Goal: Information Seeking & Learning: Learn about a topic

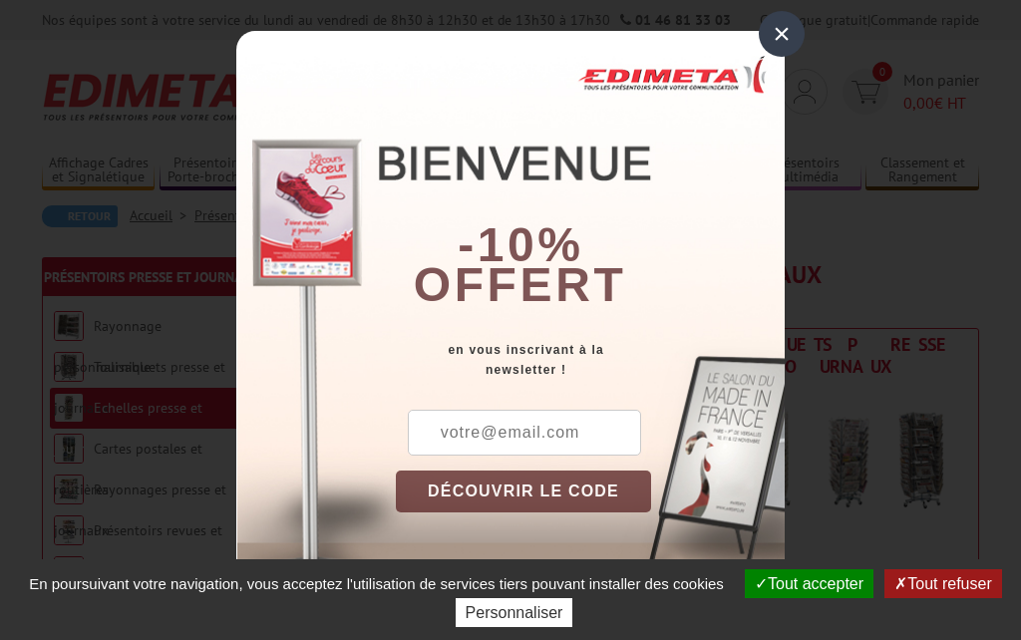
click at [784, 32] on div "×" at bounding box center [782, 34] width 46 height 46
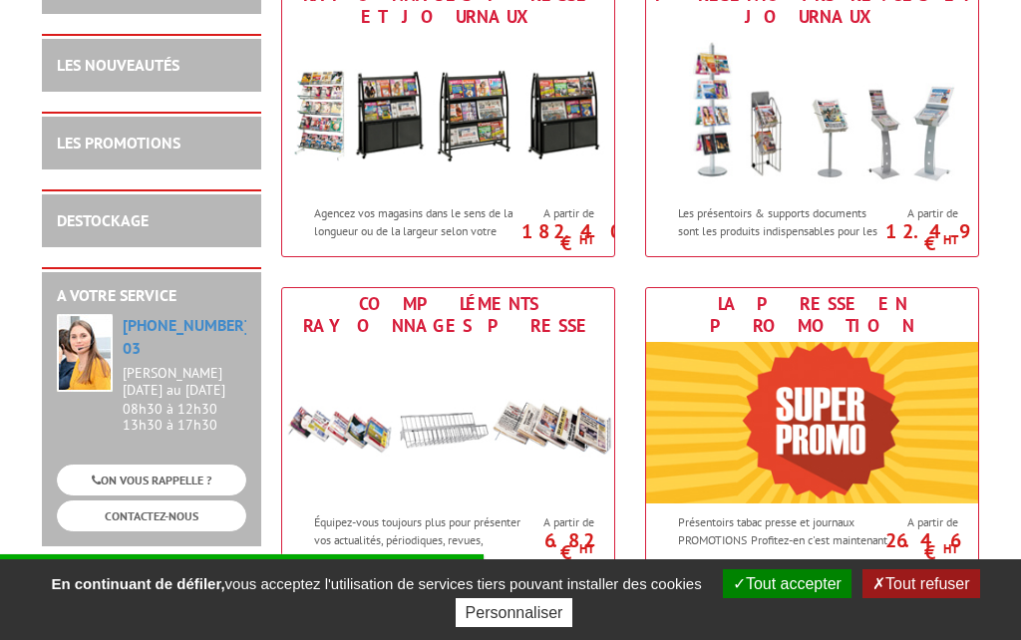
scroll to position [987, 0]
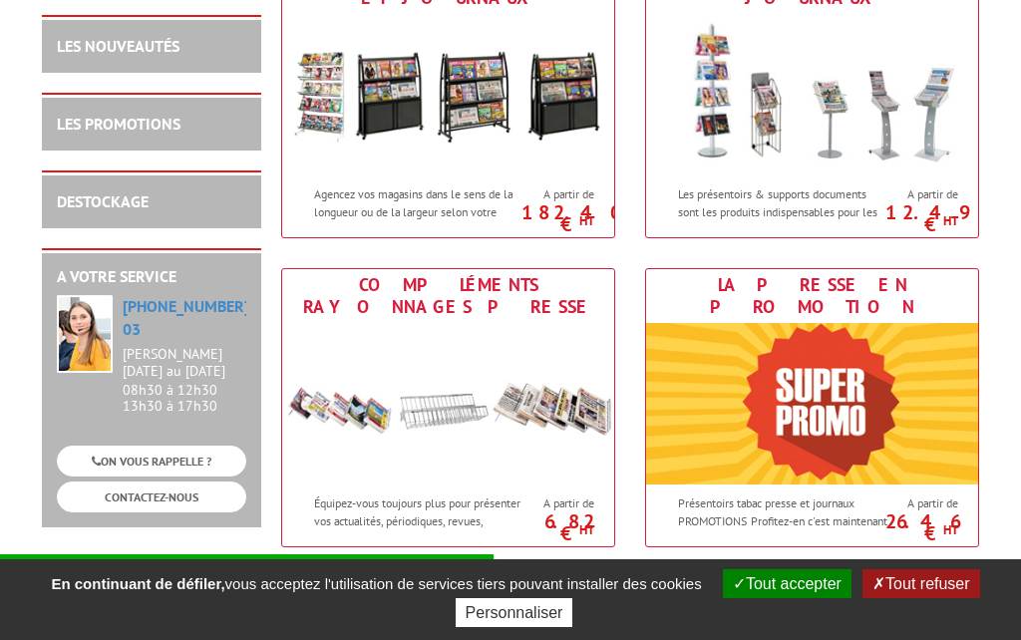
click at [451, 384] on img at bounding box center [448, 404] width 332 height 162
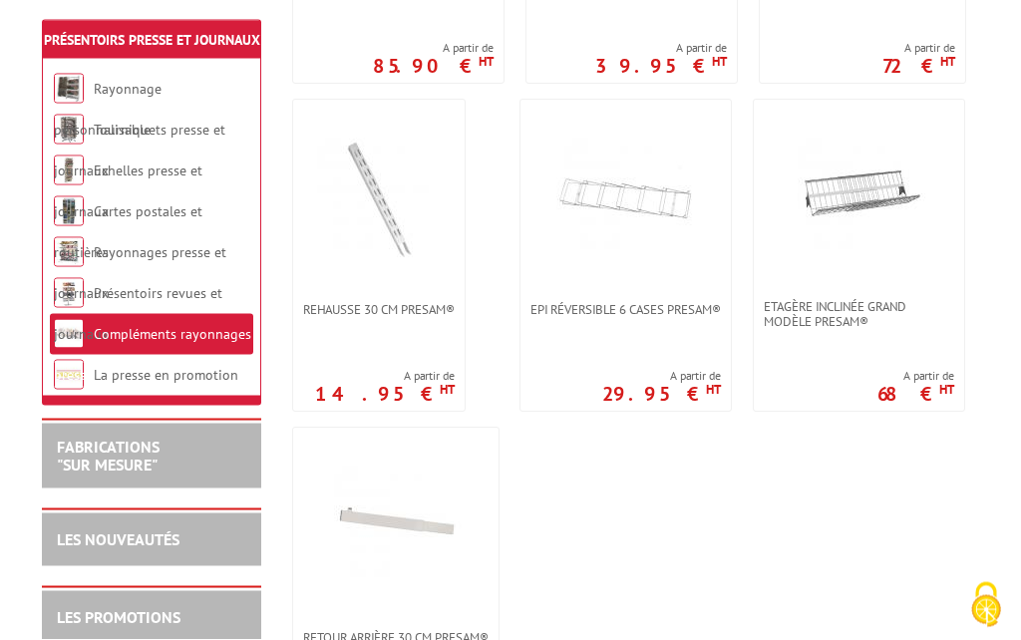
scroll to position [2021, 0]
click at [876, 267] on img at bounding box center [860, 200] width 140 height 140
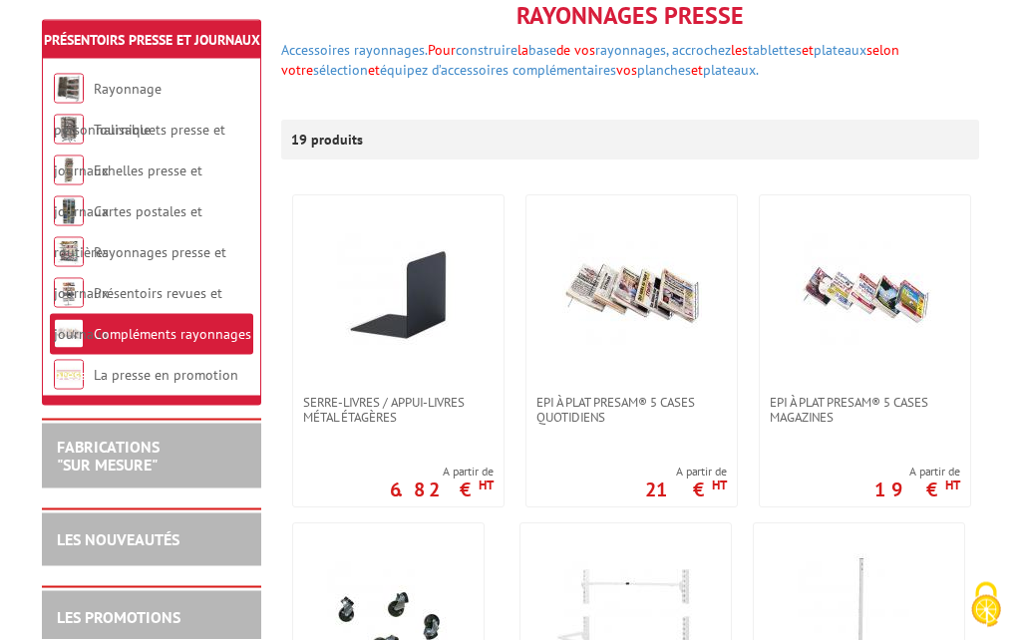
scroll to position [284, 0]
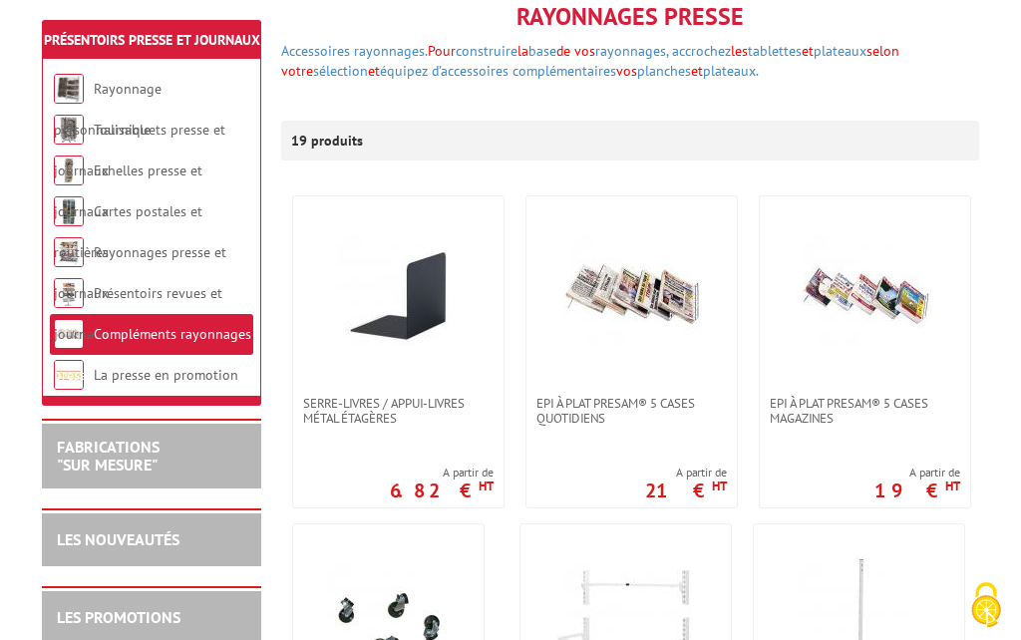
click at [924, 313] on img at bounding box center [866, 296] width 140 height 140
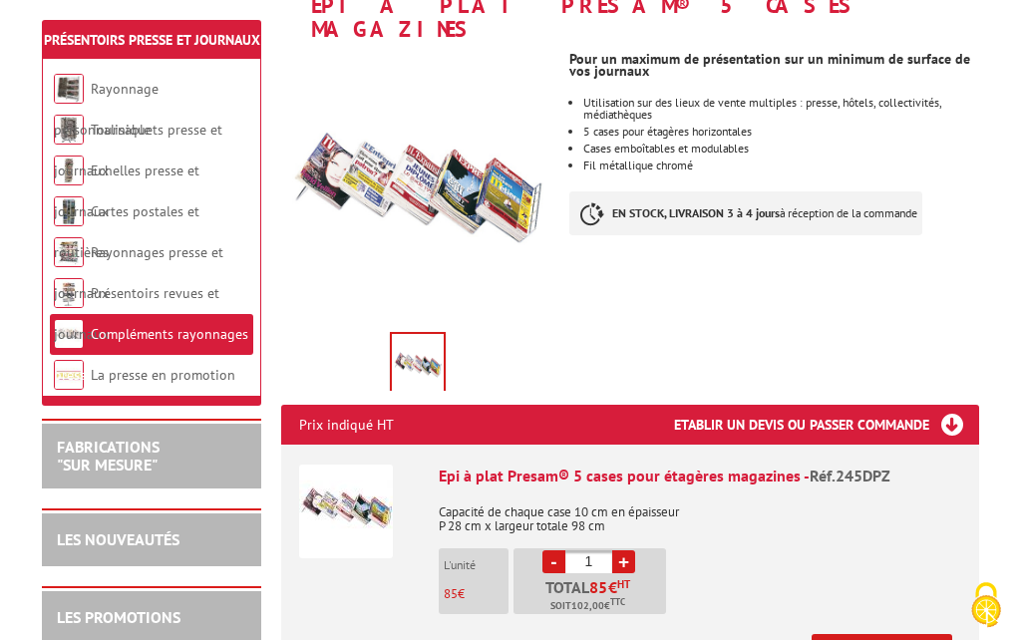
scroll to position [306, 0]
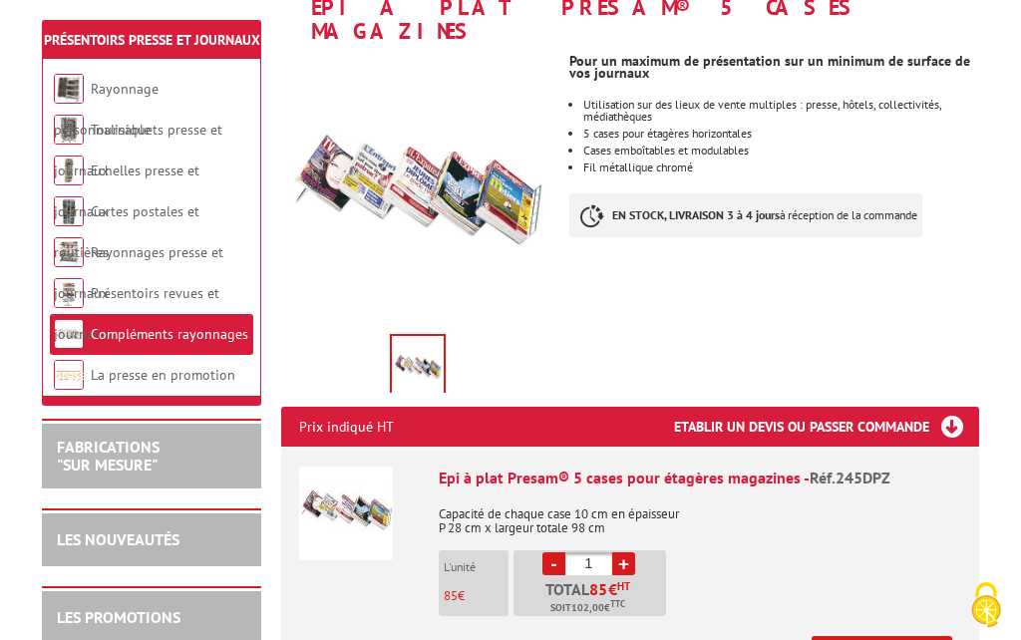
click at [433, 349] on img at bounding box center [418, 367] width 52 height 62
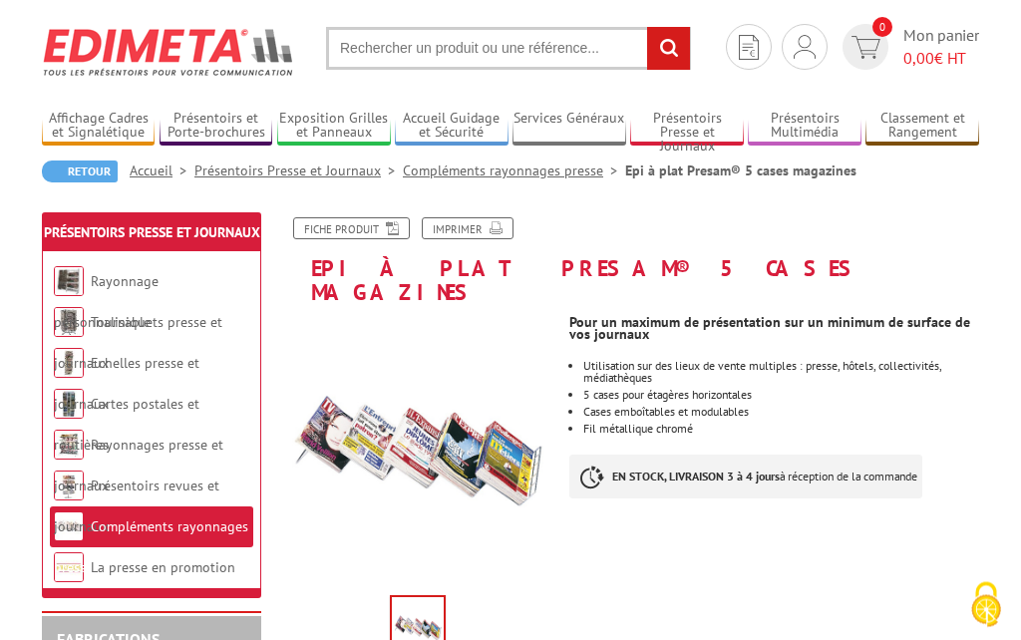
scroll to position [0, 0]
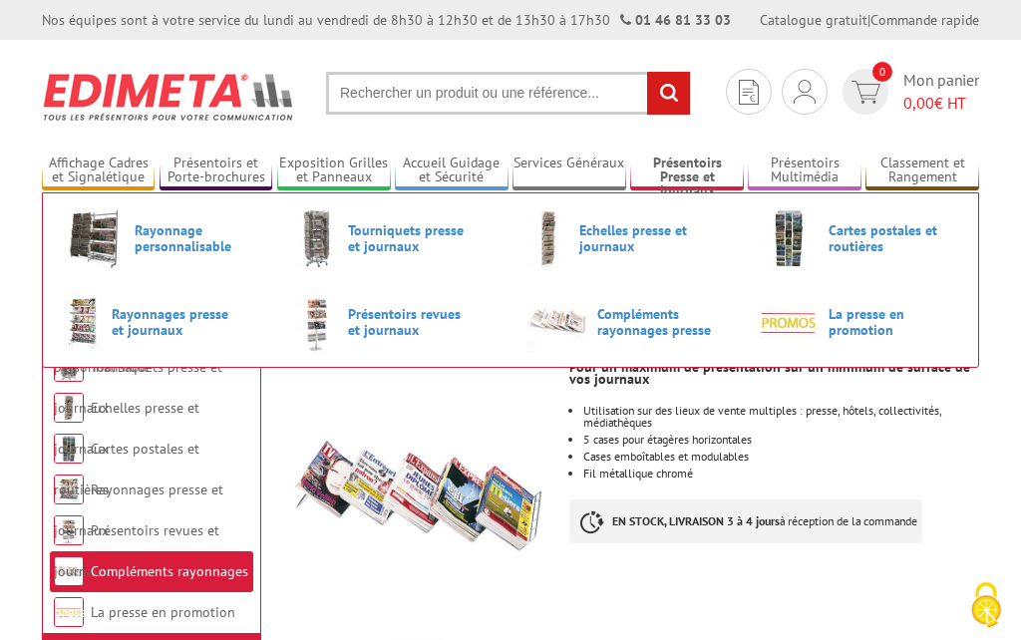
click at [645, 320] on span "Compléments rayonnages presse" at bounding box center [657, 322] width 120 height 32
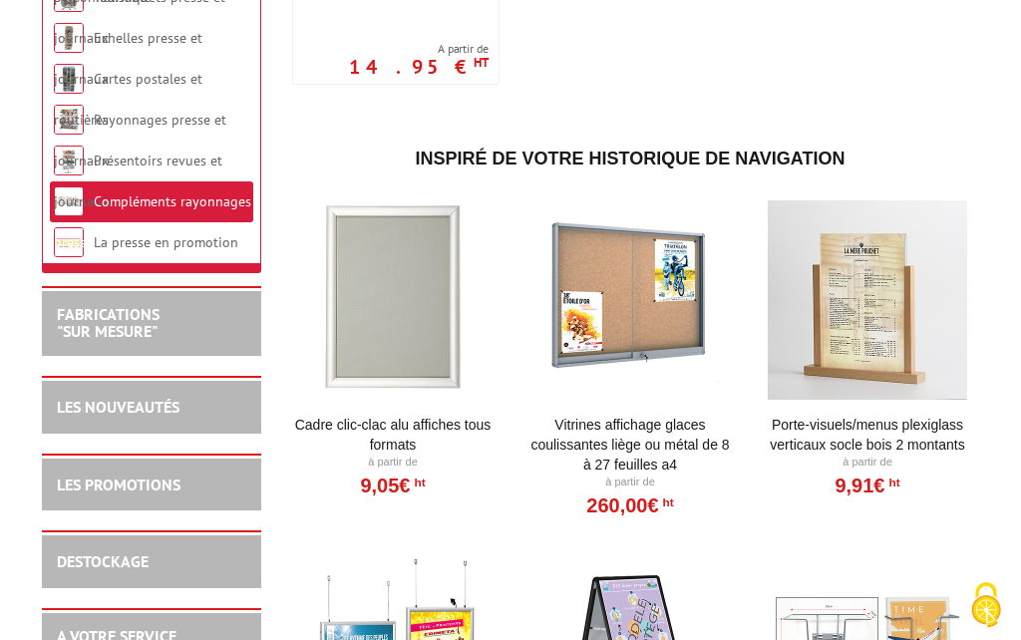
scroll to position [2656, 0]
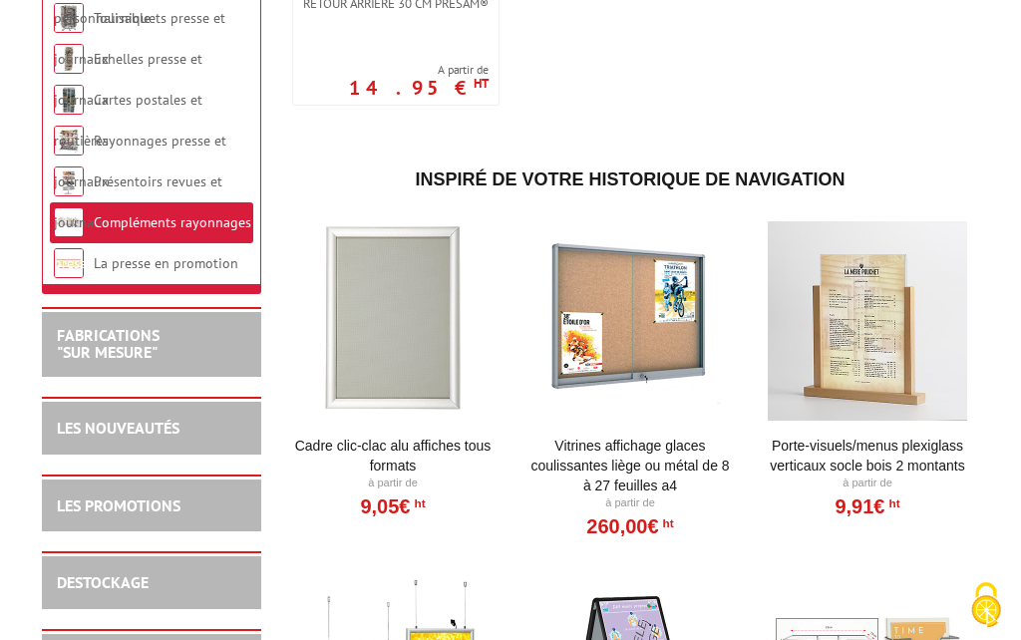
click at [189, 429] on div "LES NOUVEAUTÉS" at bounding box center [151, 428] width 189 height 23
click at [175, 438] on link "LES NOUVEAUTÉS" at bounding box center [118, 428] width 123 height 20
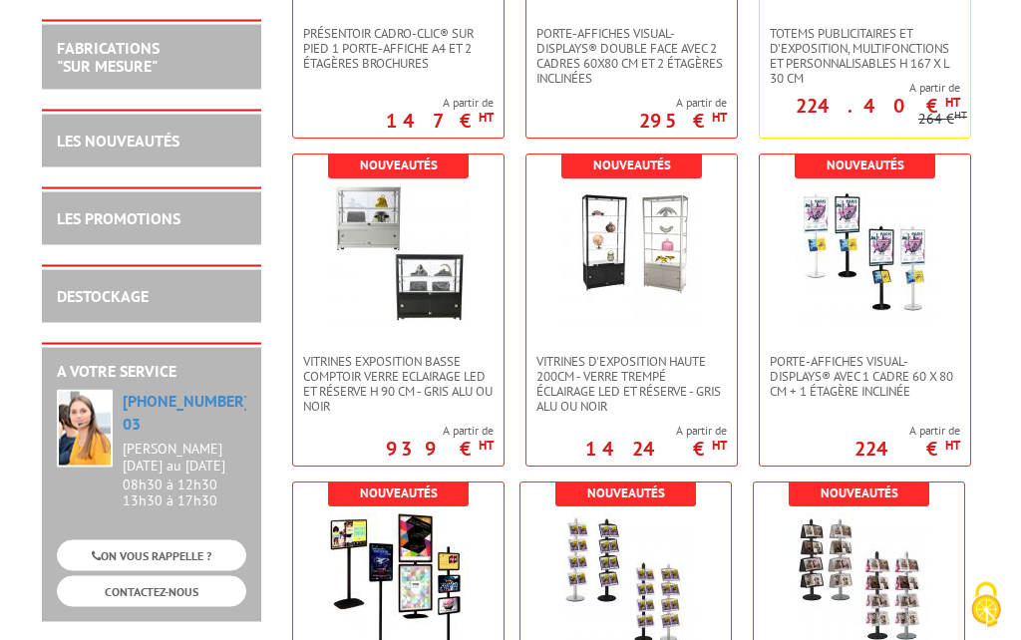
scroll to position [5469, 0]
click at [462, 305] on img at bounding box center [399, 254] width 140 height 140
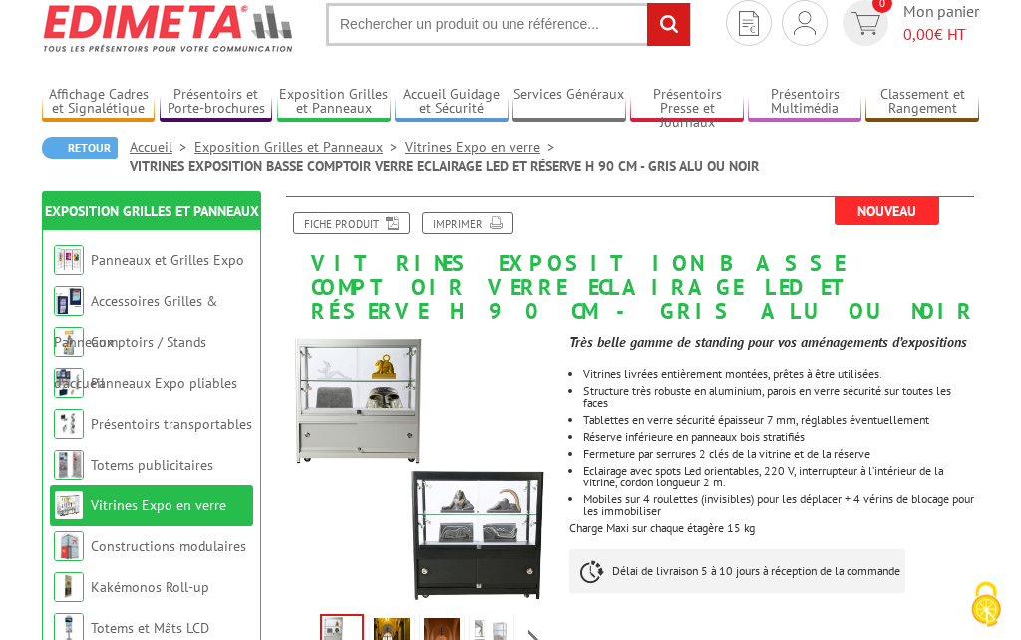
scroll to position [69, 0]
click at [402, 633] on img at bounding box center [392, 649] width 36 height 62
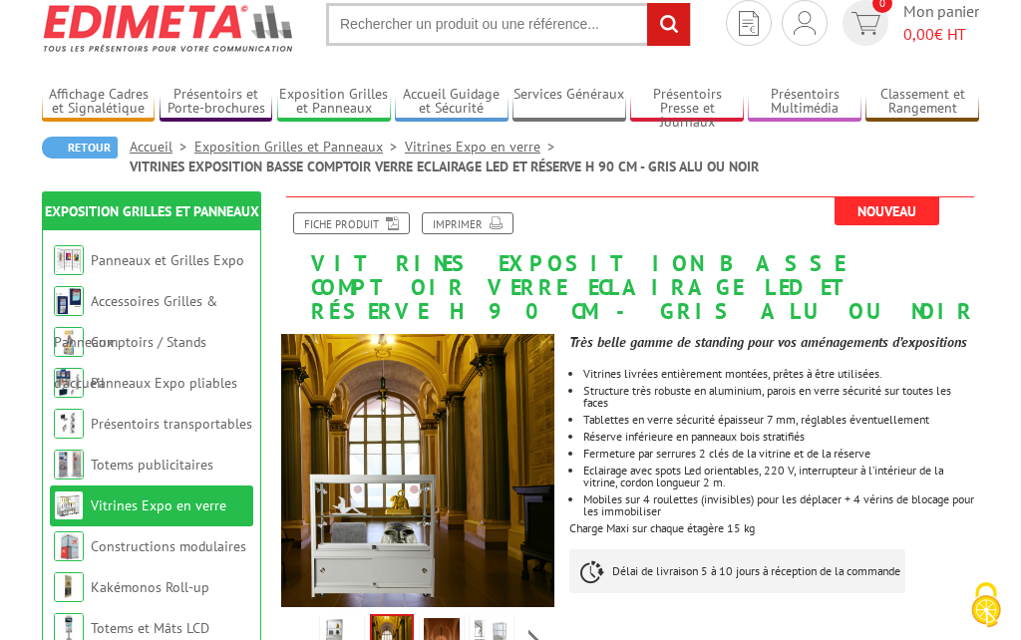
click at [536, 620] on div "Previous Next" at bounding box center [417, 642] width 273 height 70
click at [400, 636] on img at bounding box center [394, 649] width 36 height 62
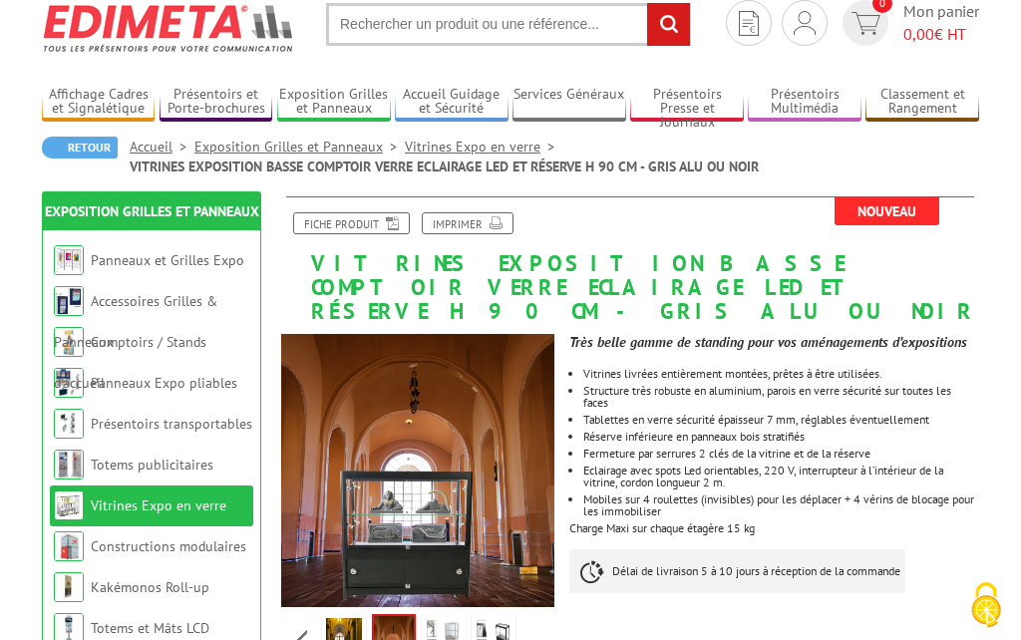
click at [448, 630] on img at bounding box center [444, 649] width 36 height 62
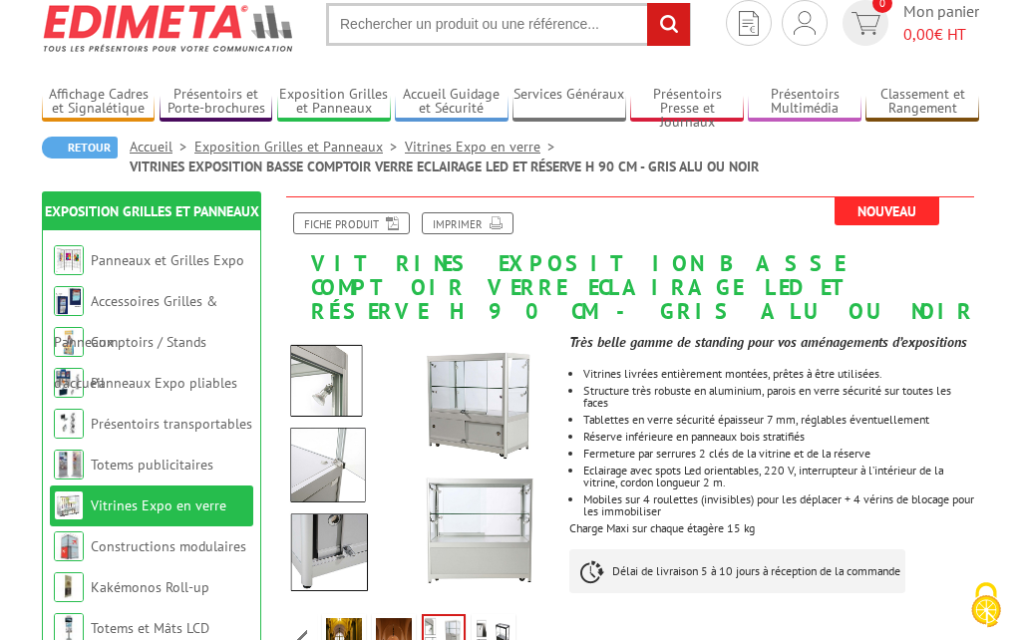
click at [503, 630] on img at bounding box center [494, 649] width 36 height 62
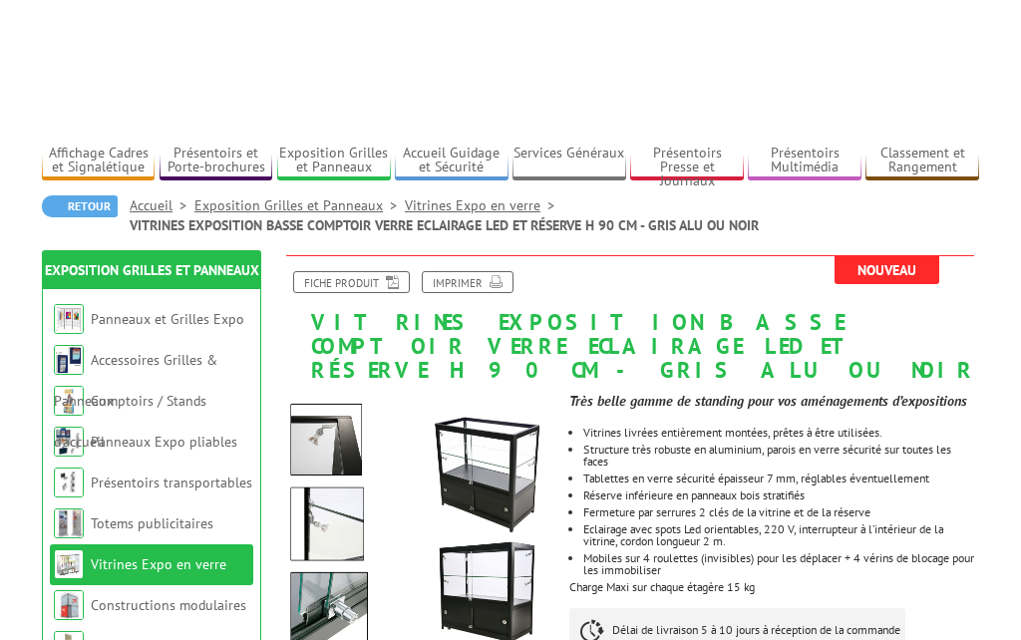
scroll to position [0, 0]
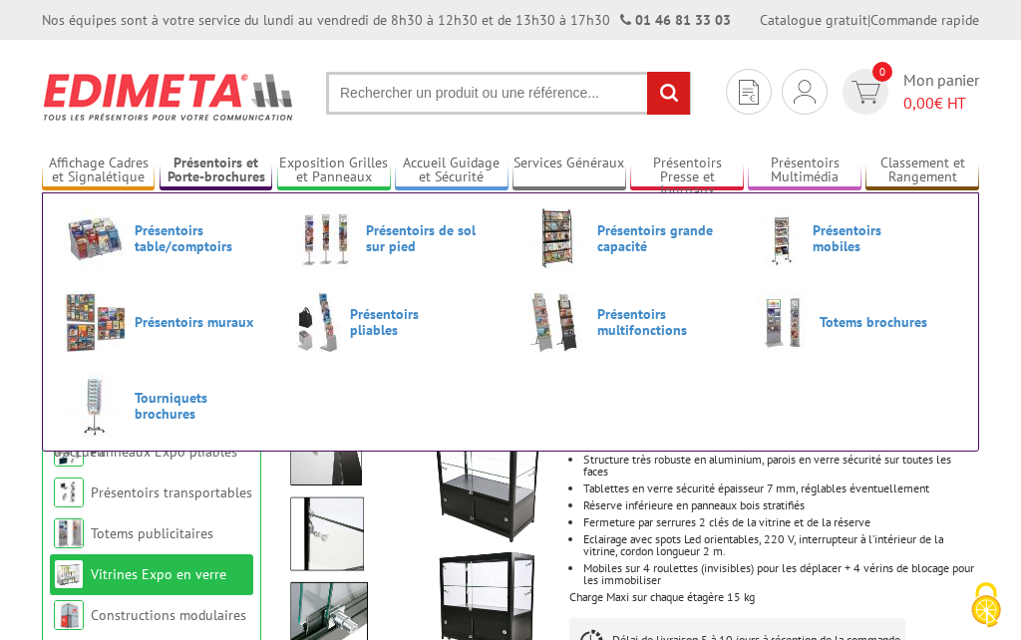
click at [180, 230] on span "Présentoirs table/comptoirs" at bounding box center [195, 238] width 120 height 32
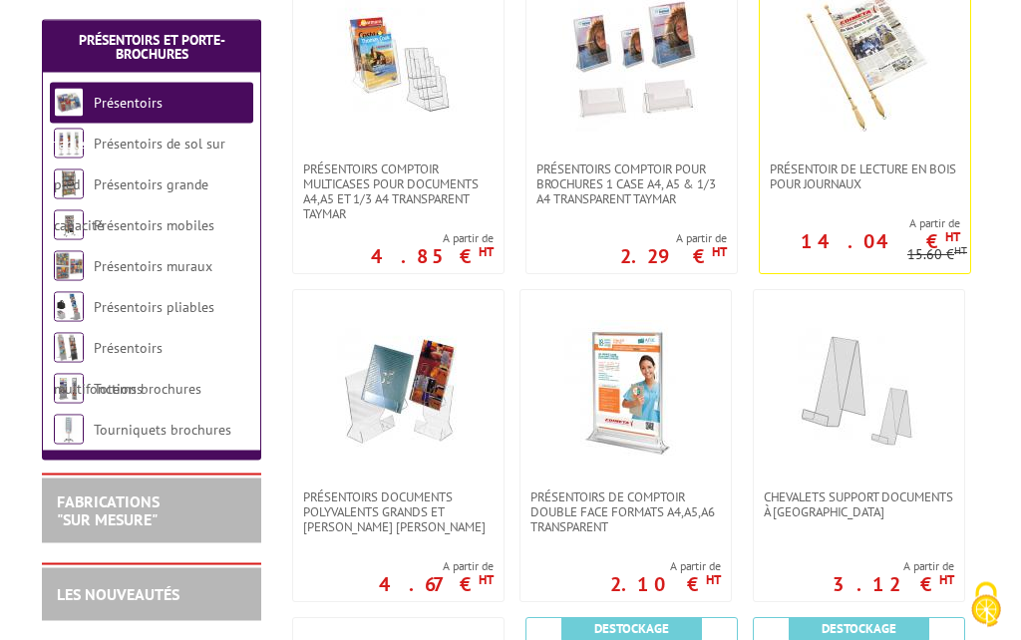
scroll to position [539, 0]
click at [424, 412] on img at bounding box center [399, 390] width 140 height 140
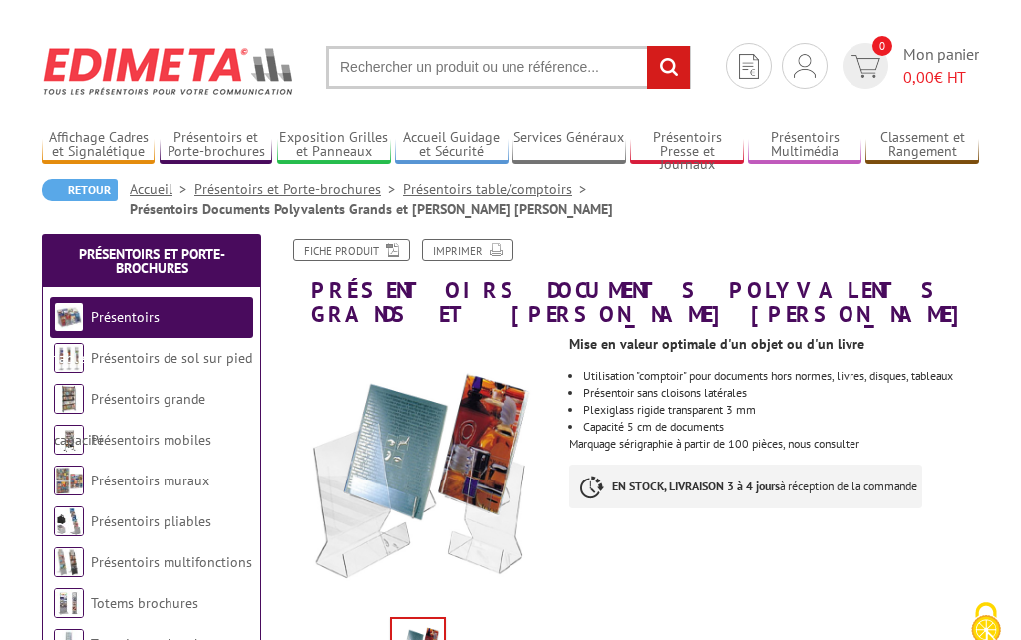
scroll to position [25, 0]
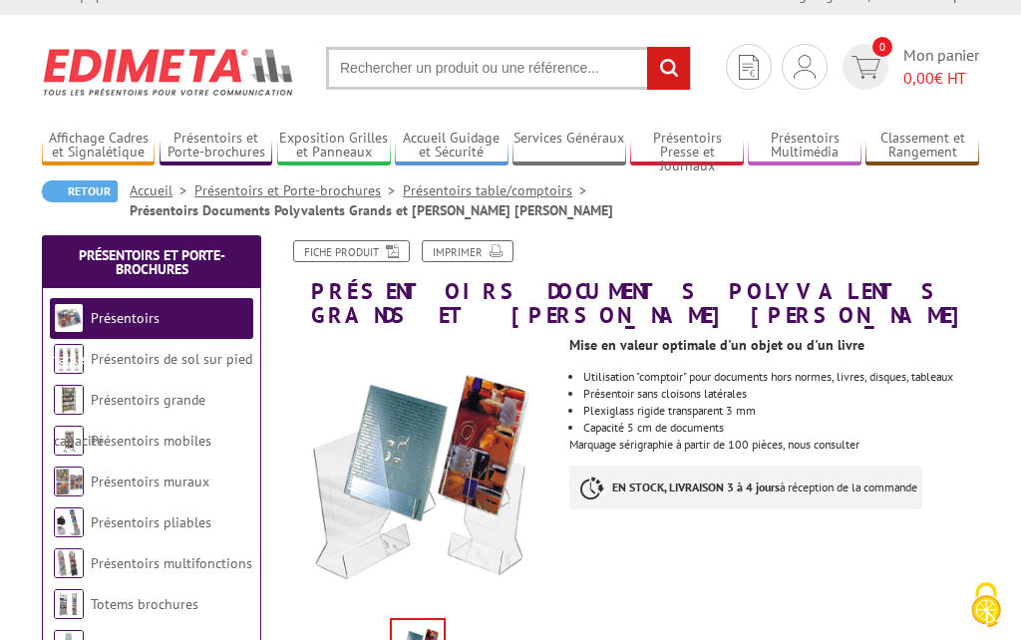
click at [185, 516] on link "Présentoirs pliables" at bounding box center [151, 523] width 121 height 18
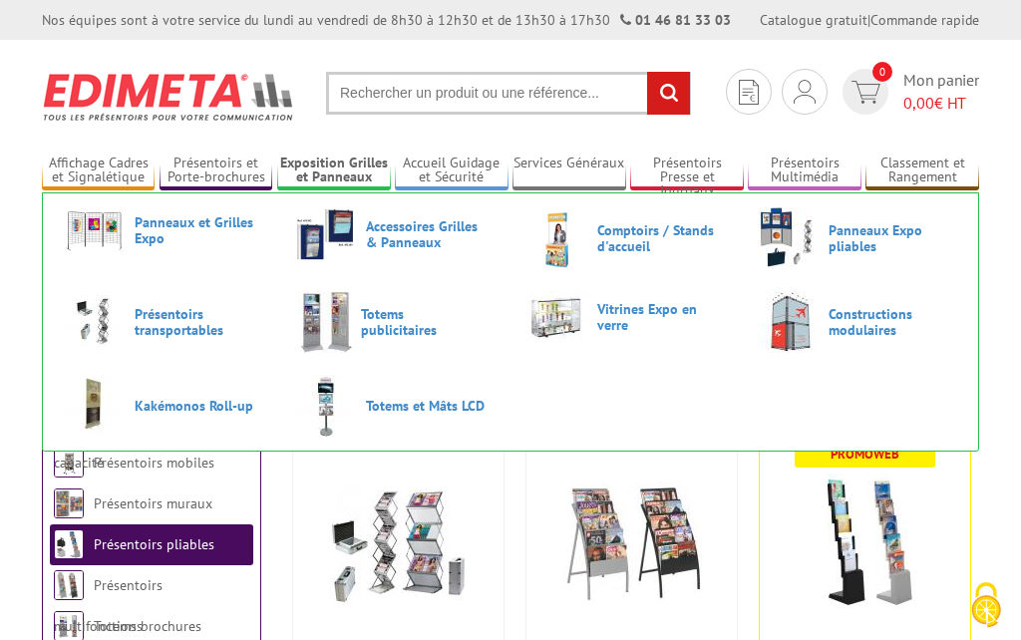
click at [464, 243] on span "Accessoires Grilles & Panneaux" at bounding box center [426, 234] width 120 height 32
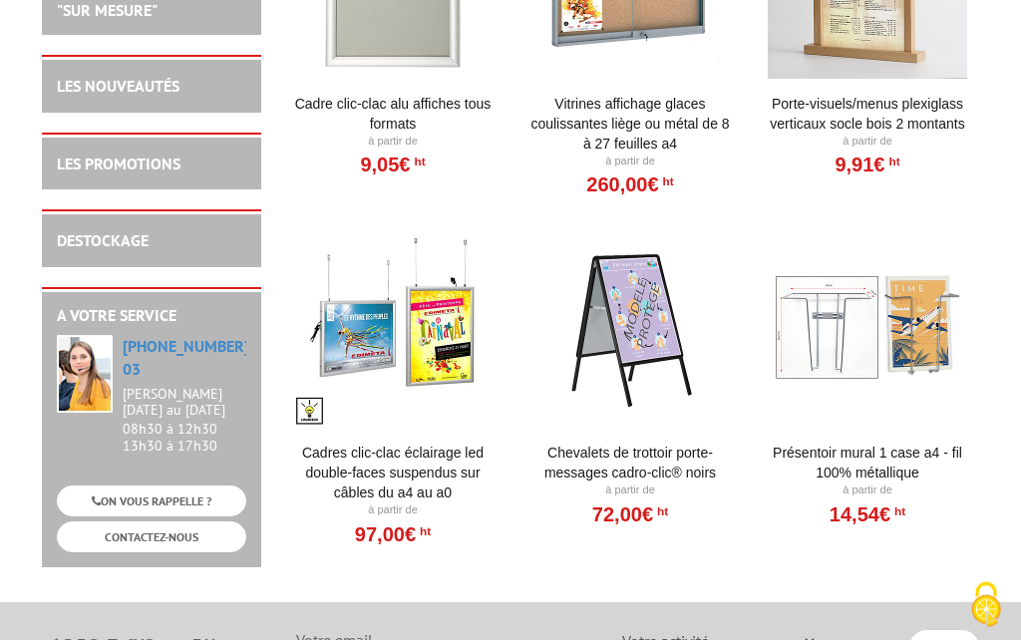
scroll to position [2542, 0]
